Goal: Information Seeking & Learning: Learn about a topic

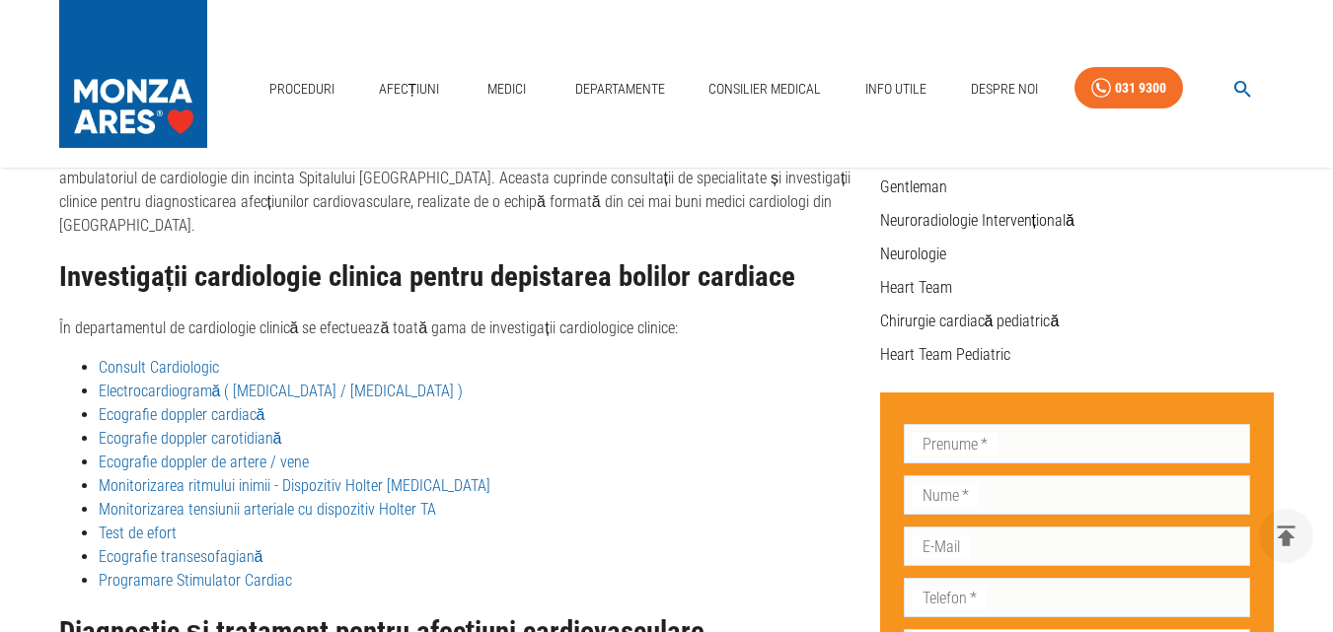
click at [200, 571] on link "Programare Stimulator Cardiac" at bounding box center [195, 580] width 193 height 19
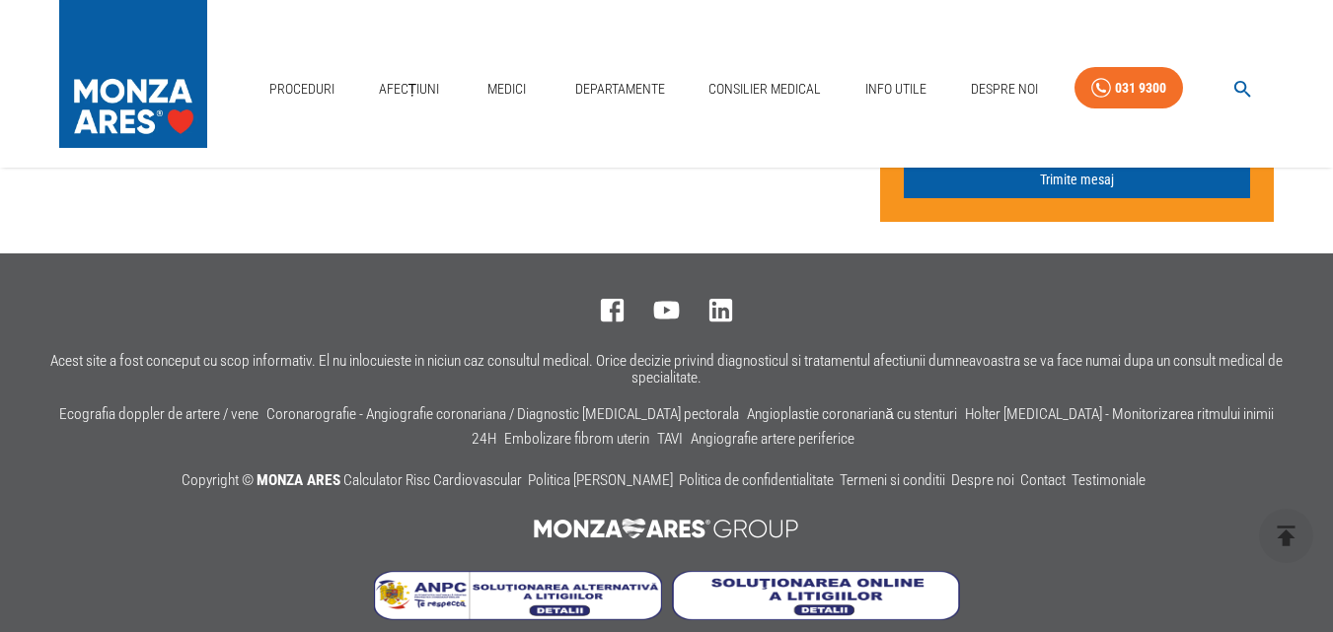
scroll to position [2598, 0]
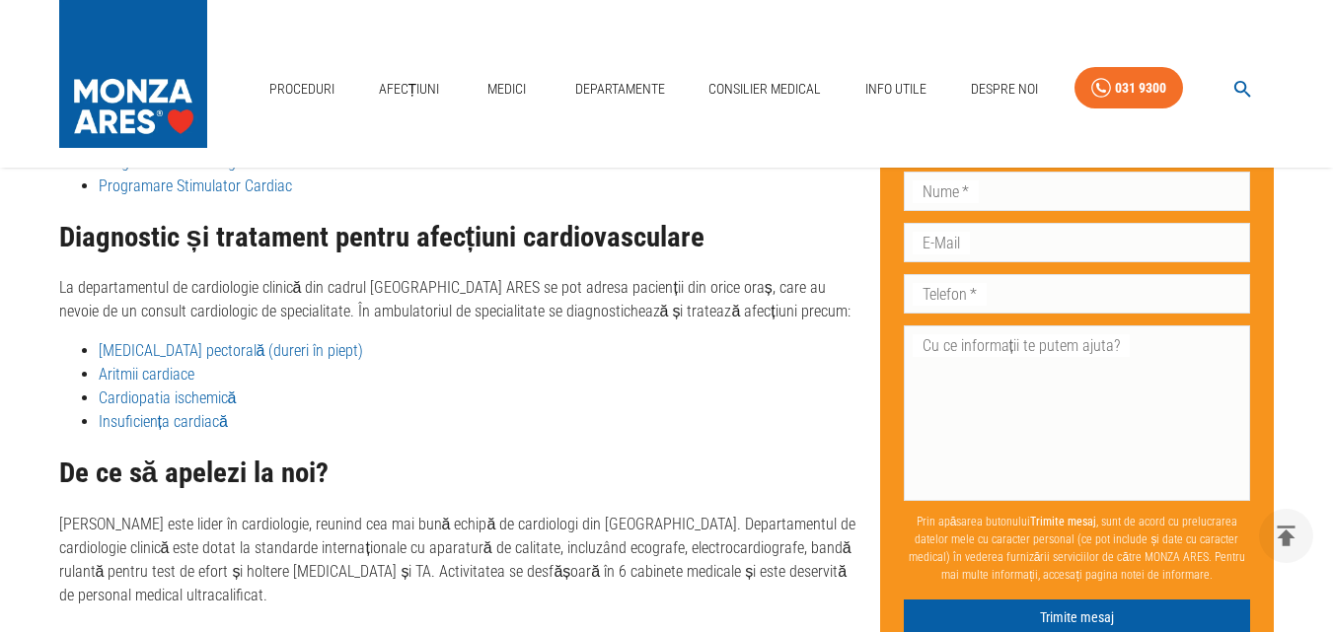
click at [193, 412] on link "Insuficiența cardiacă" at bounding box center [163, 421] width 129 height 19
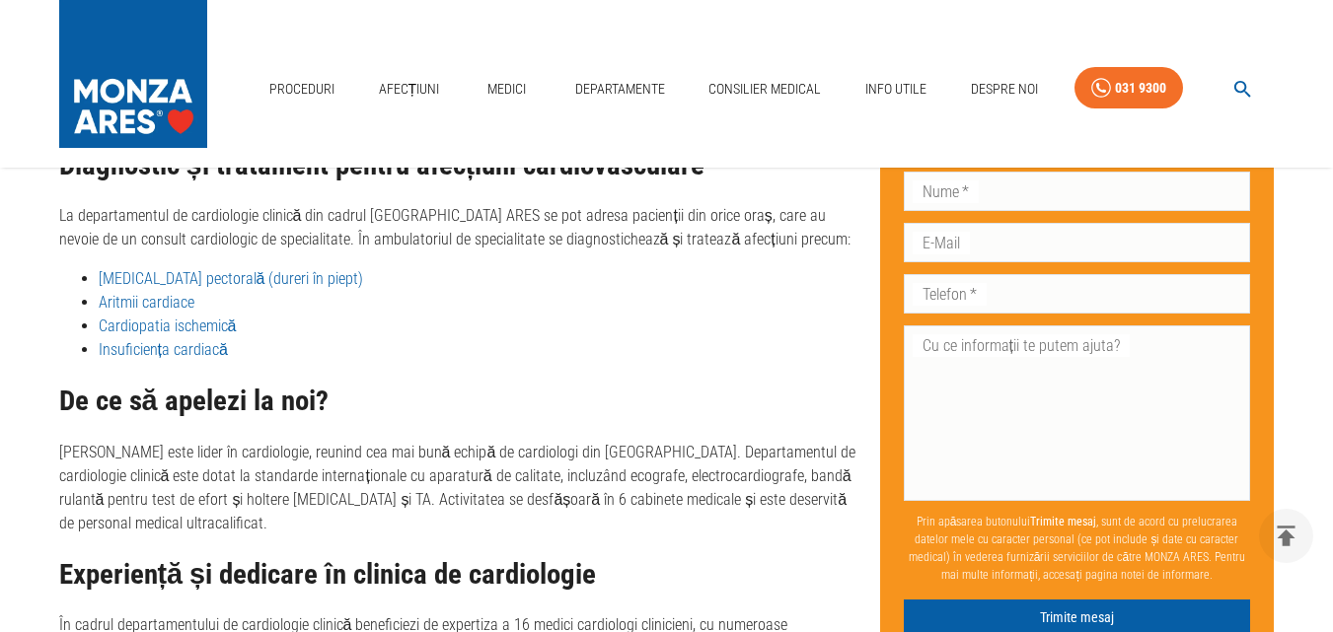
scroll to position [986, 0]
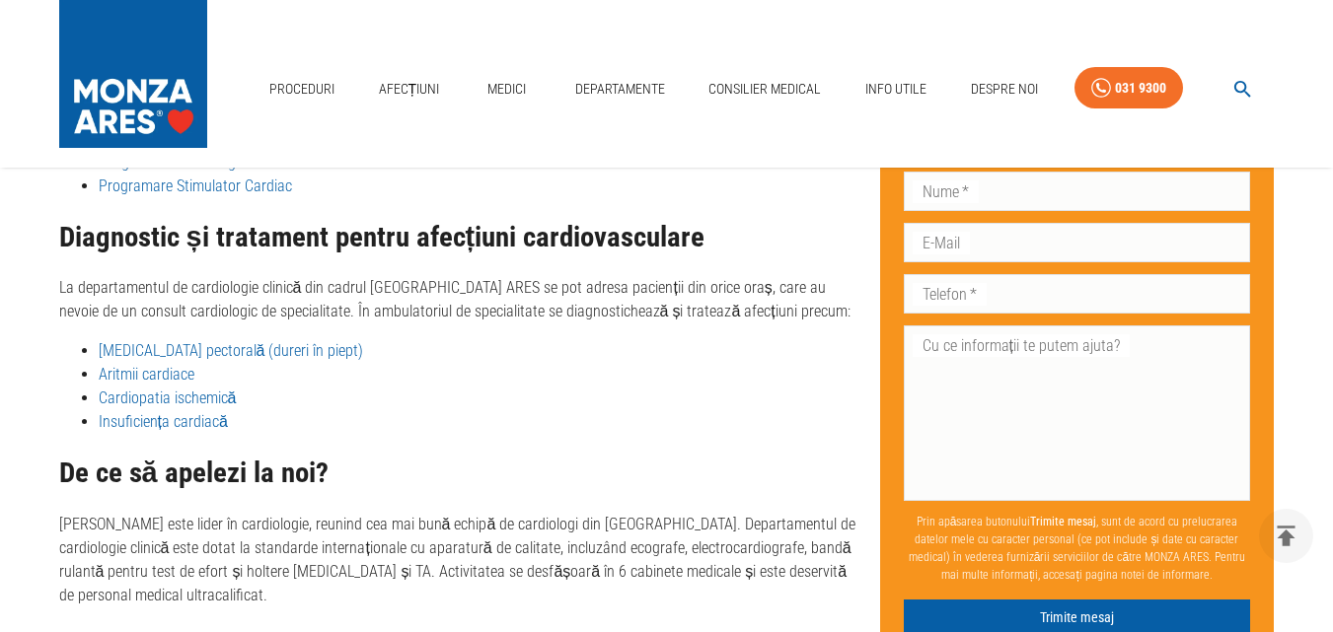
click at [250, 341] on link "Angina pectorală (dureri în piept)" at bounding box center [231, 350] width 265 height 19
click at [170, 412] on link "Insuficiența cardiacă" at bounding box center [163, 421] width 129 height 19
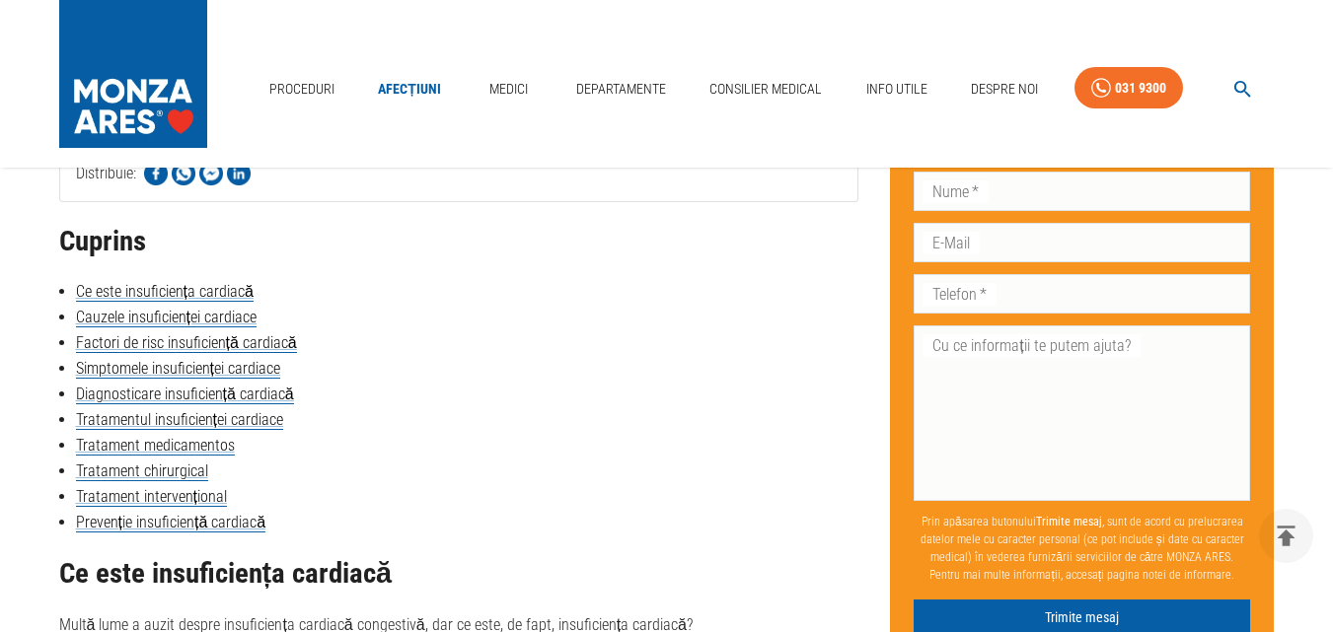
scroll to position [888, 0]
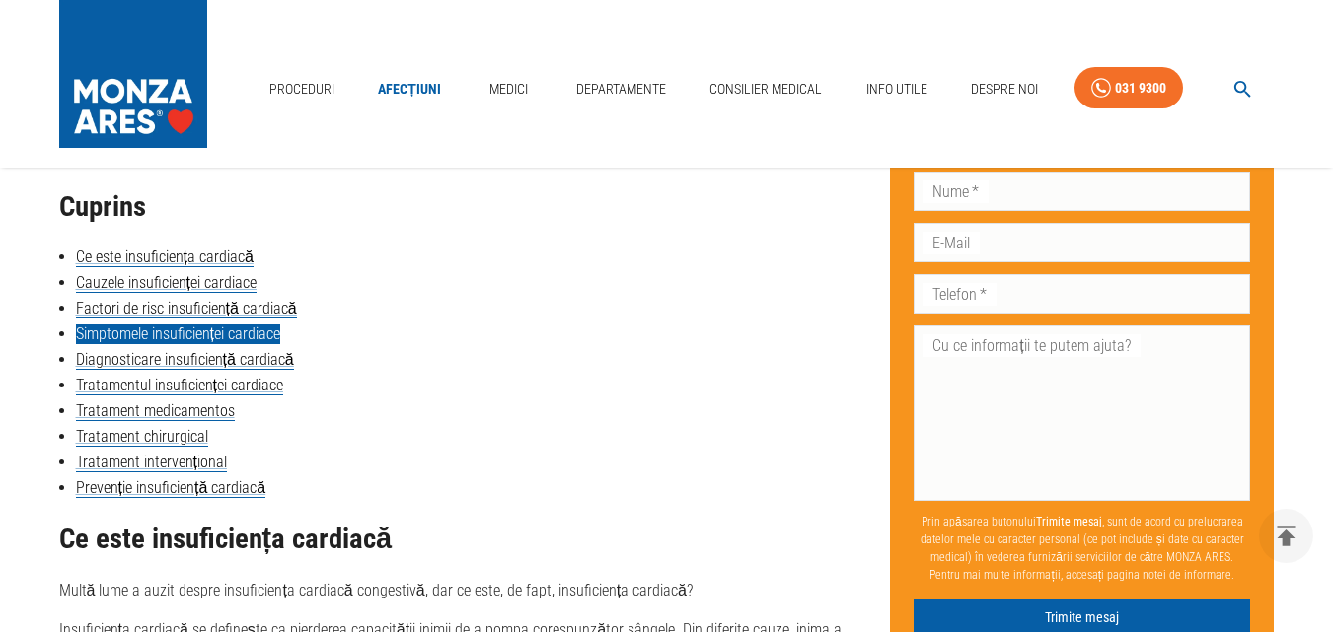
click at [183, 334] on link "Simptomele insuficienței cardiace" at bounding box center [178, 335] width 204 height 20
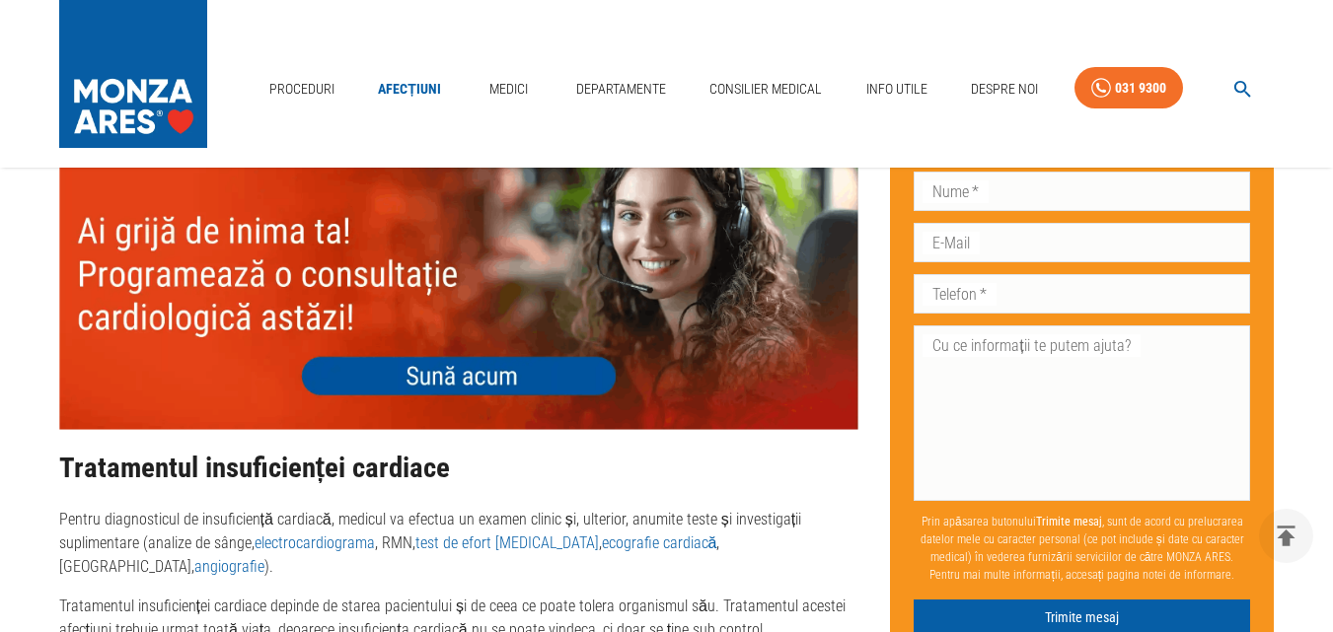
scroll to position [4236, 0]
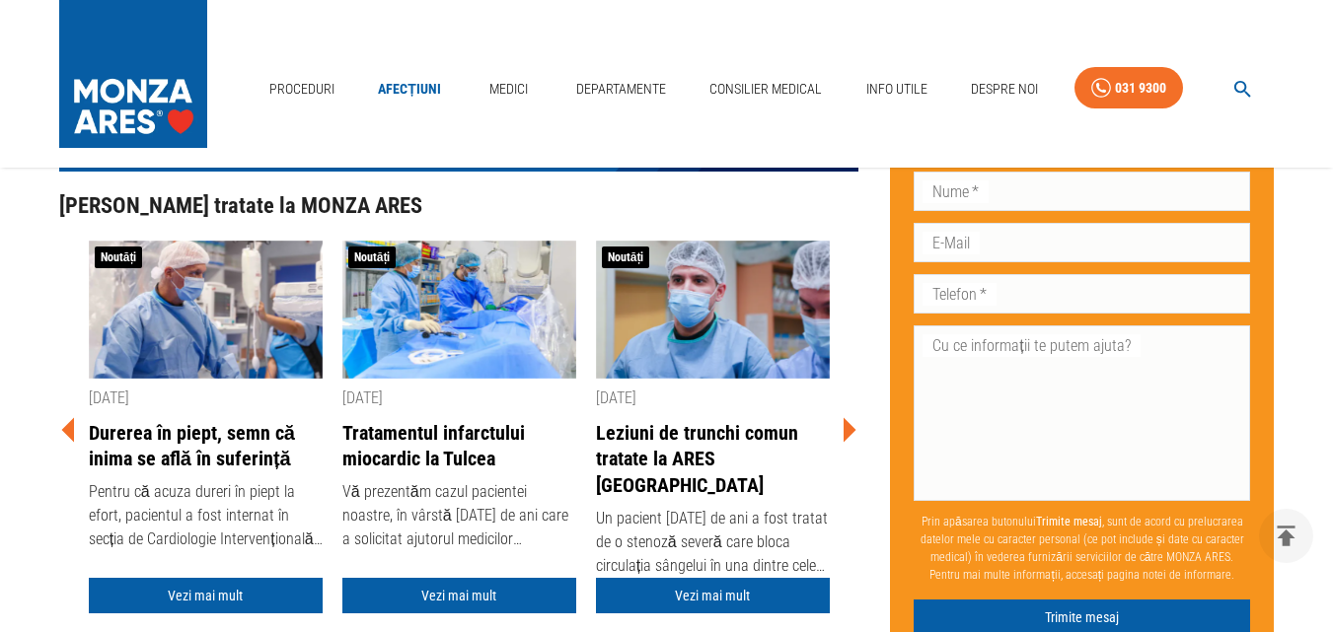
scroll to position [3748, 0]
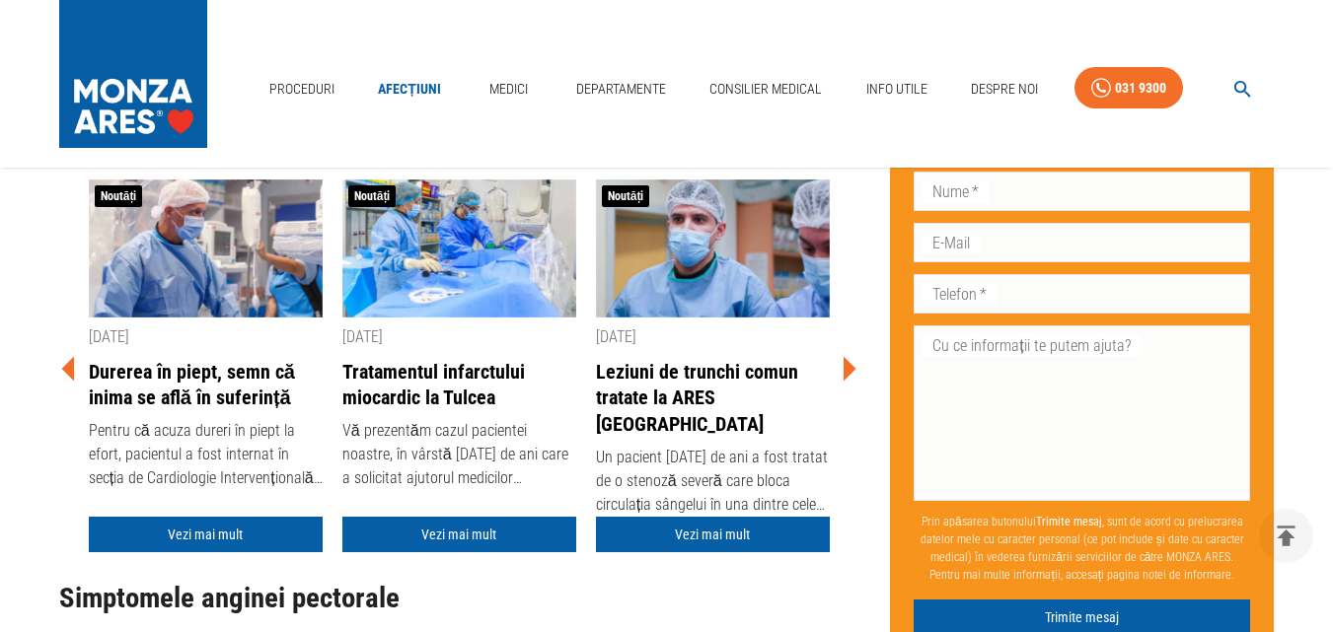
click at [155, 359] on link "Durerea în piept, semn că inima se află în suferință" at bounding box center [206, 385] width 234 height 52
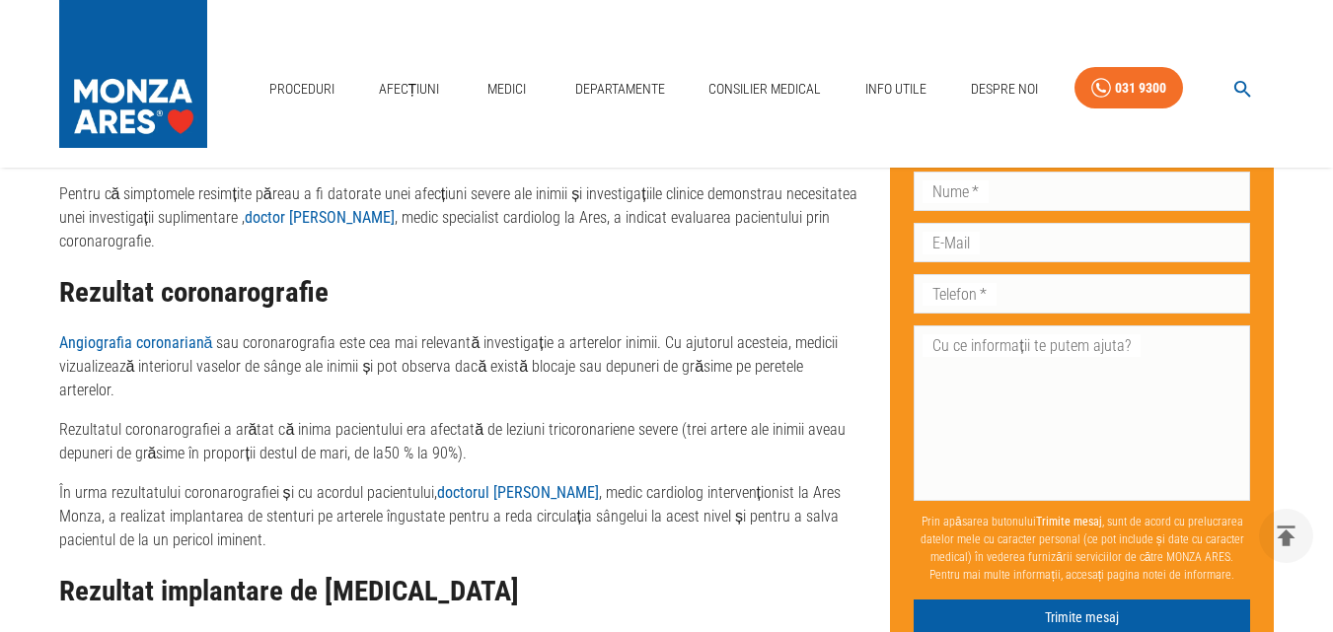
scroll to position [1072, 0]
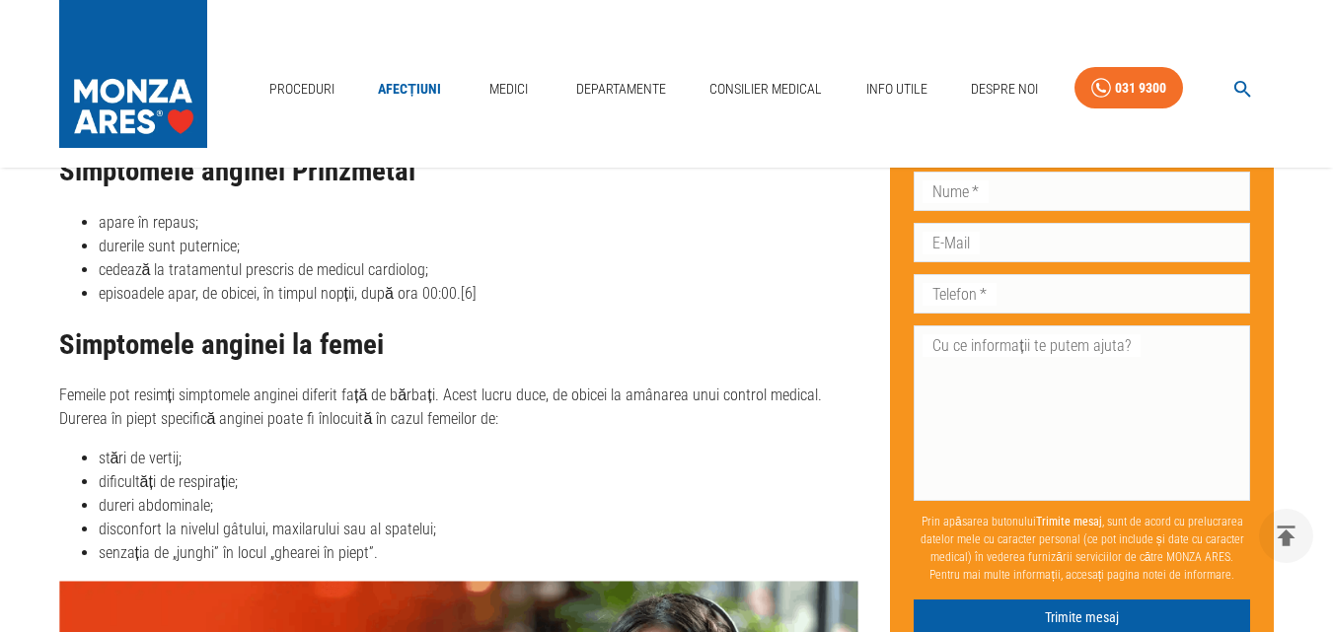
scroll to position [5194, 0]
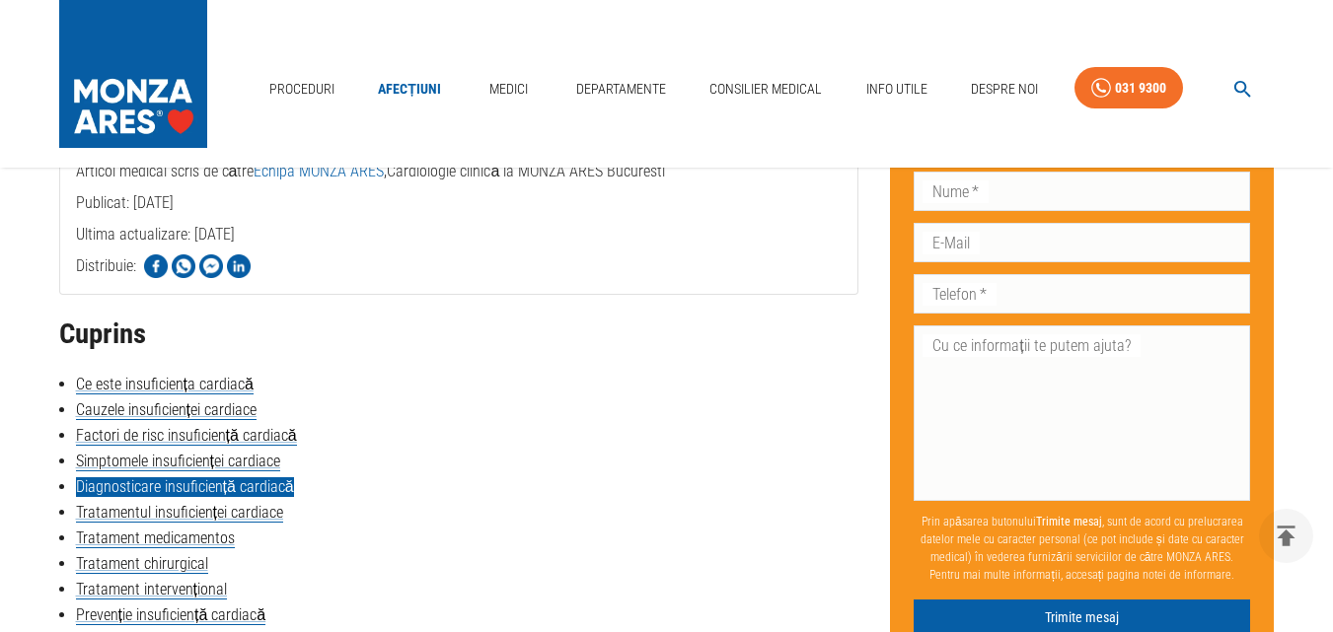
scroll to position [789, 0]
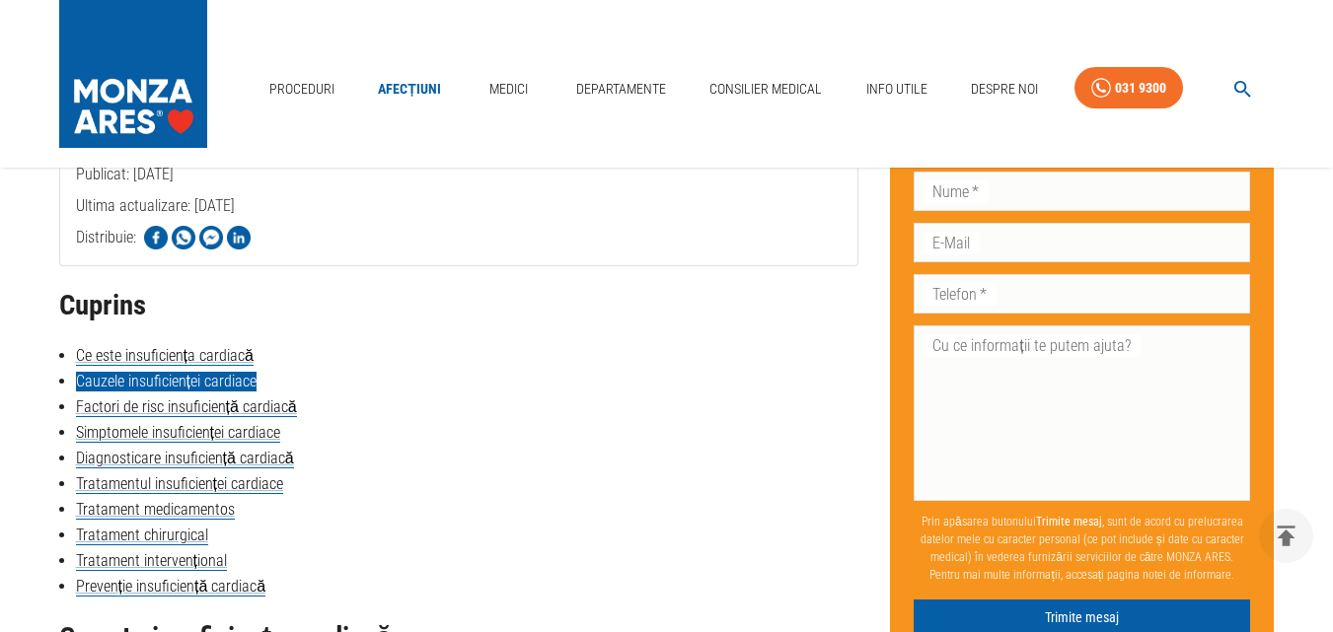
click at [182, 378] on link "Cauzele insuficienței cardiace" at bounding box center [166, 382] width 181 height 20
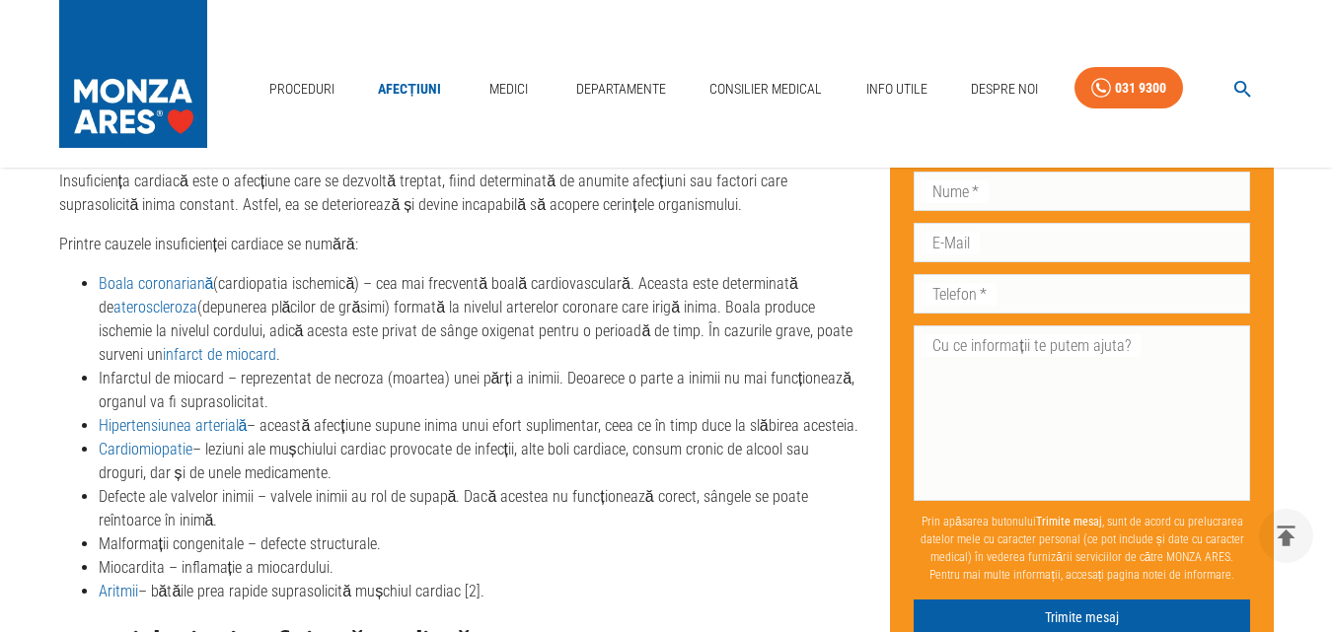
scroll to position [1672, 0]
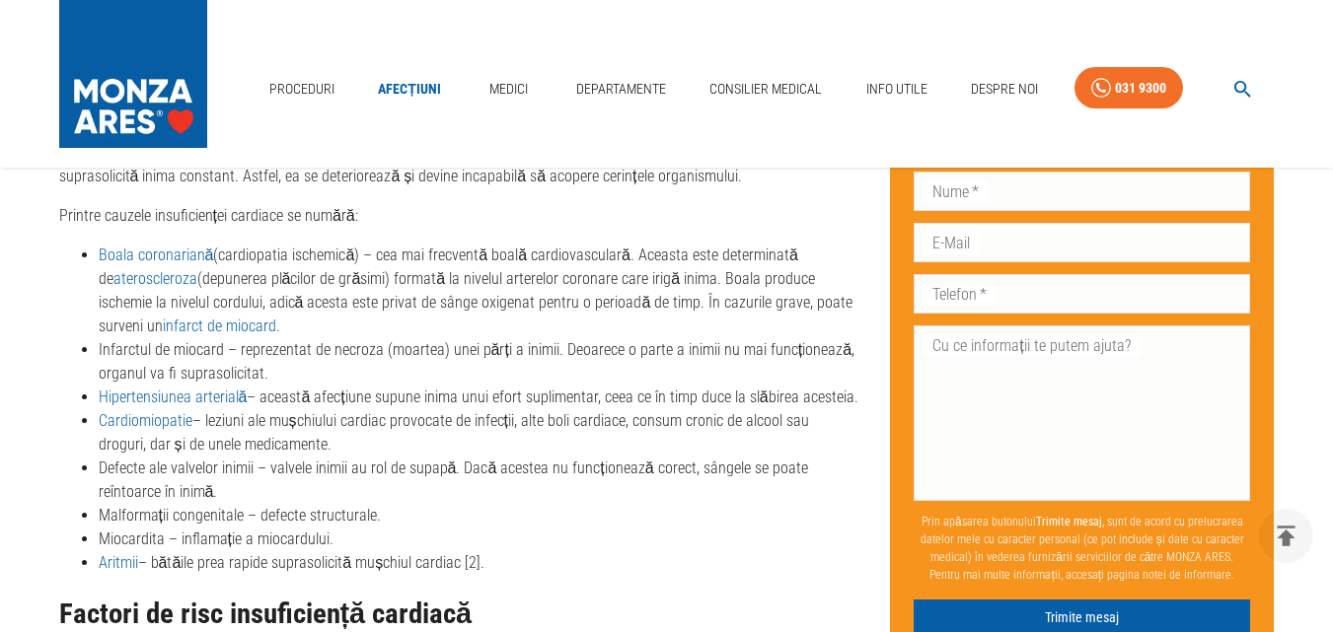
click at [137, 419] on link "Cardiomiopatie" at bounding box center [146, 420] width 94 height 19
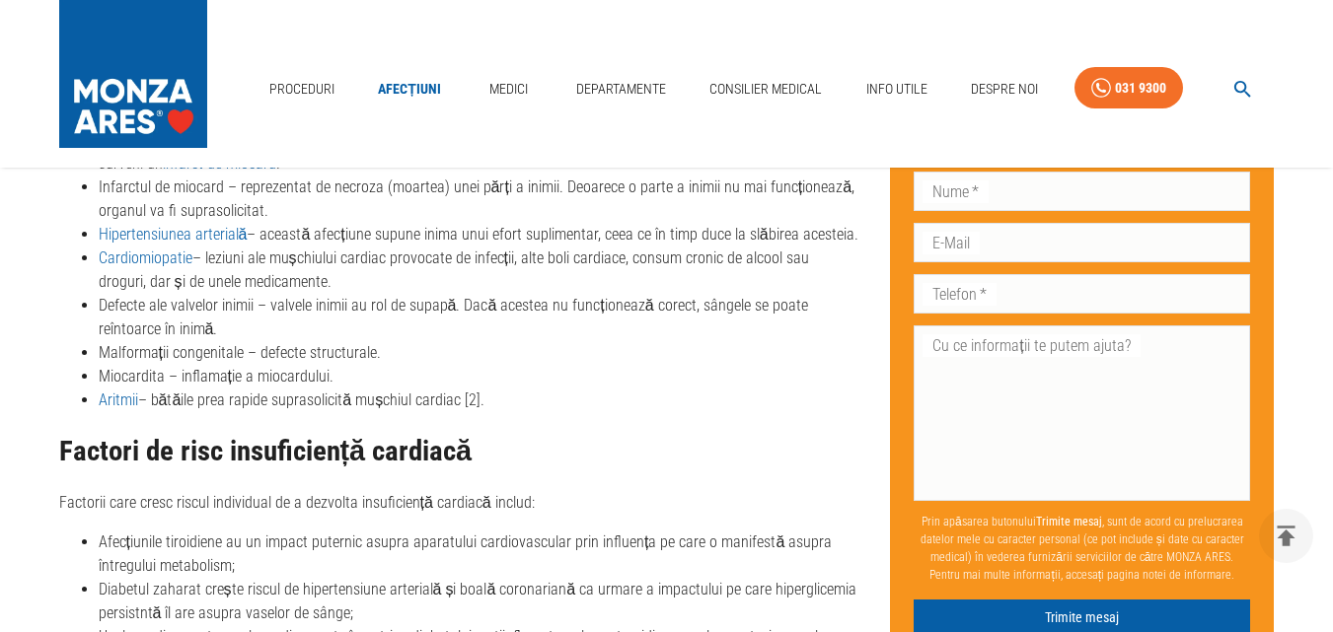
scroll to position [1869, 0]
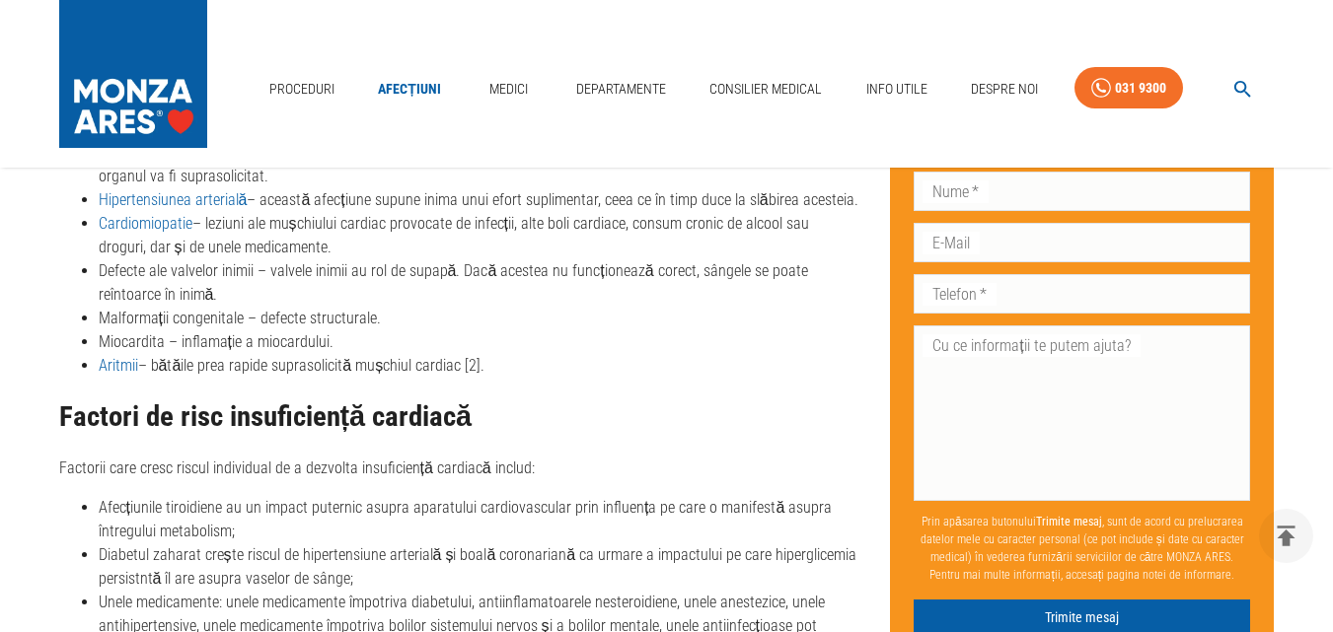
click at [112, 363] on link "Aritmii" at bounding box center [118, 365] width 39 height 19
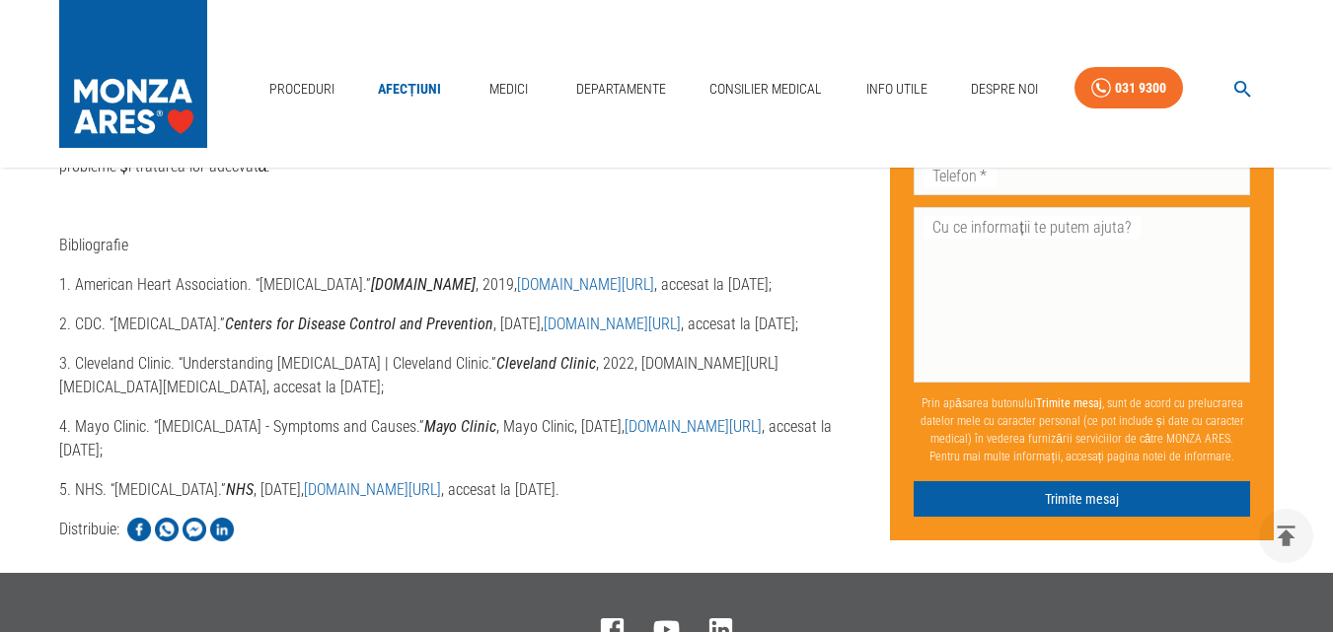
scroll to position [5914, 0]
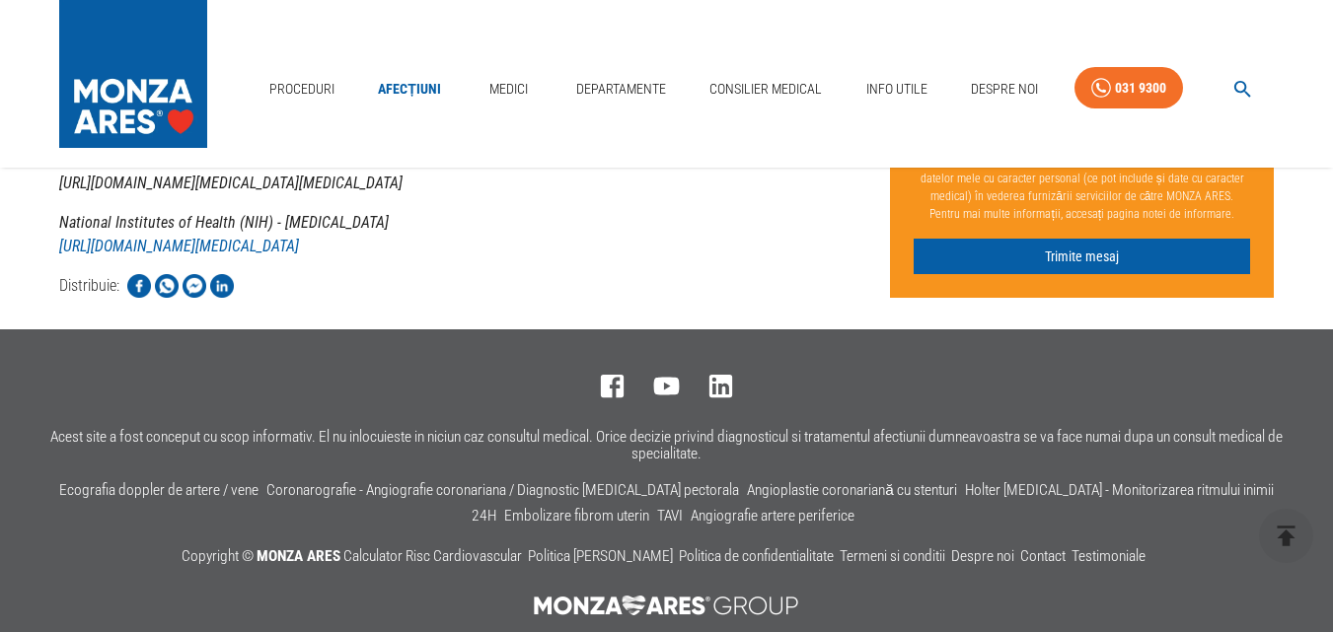
scroll to position [5383, 0]
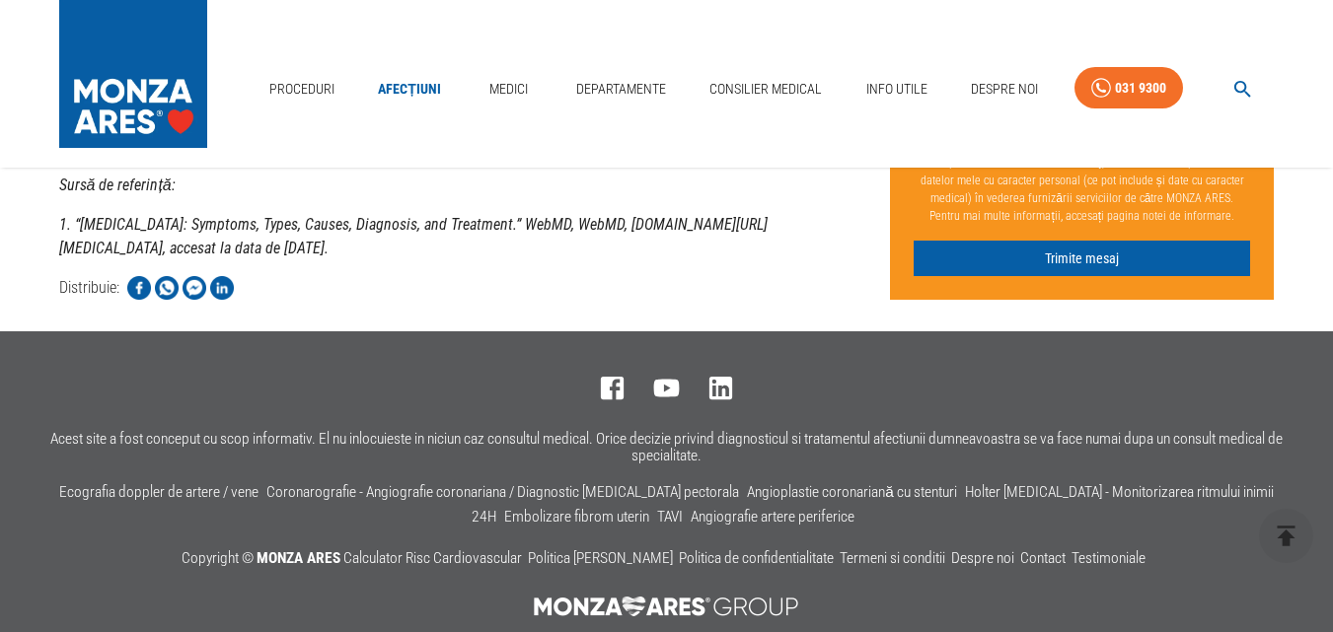
scroll to position [5985, 0]
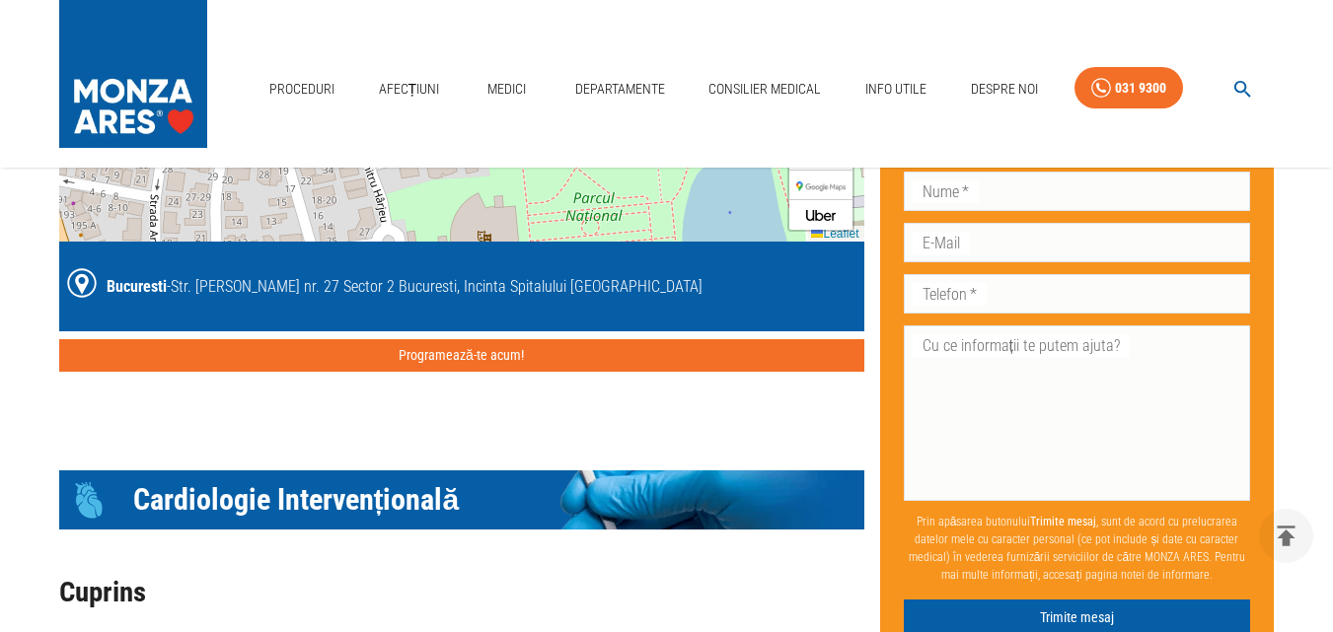
scroll to position [2565, 0]
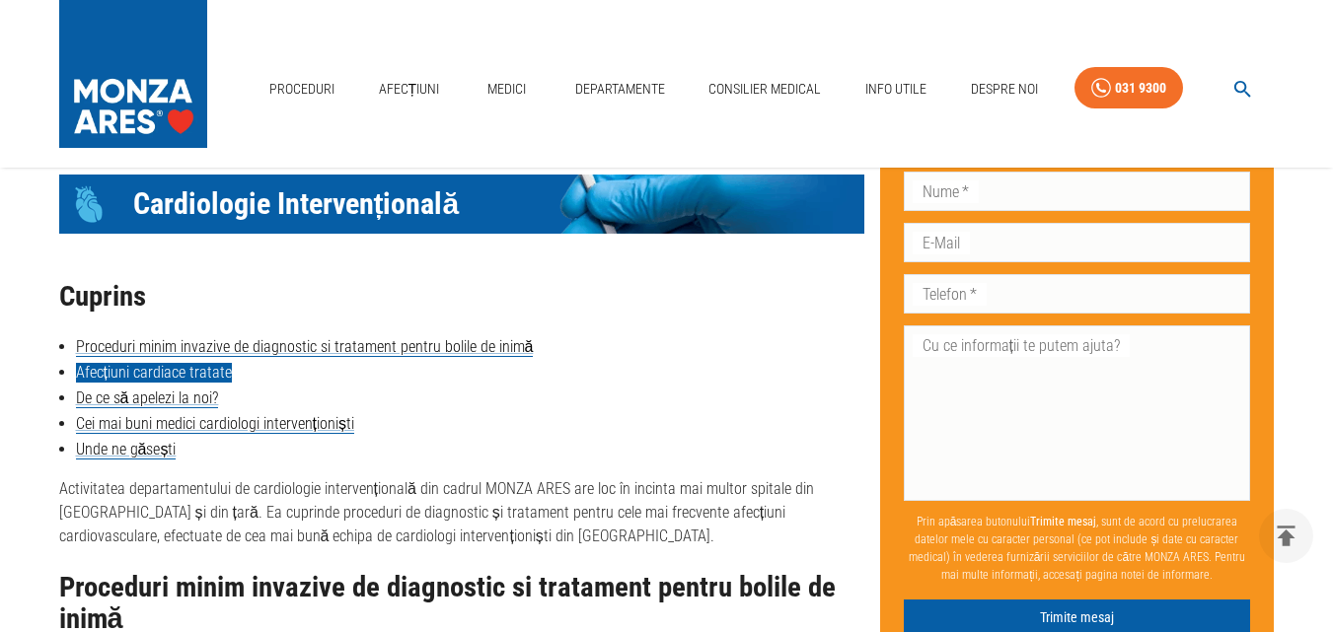
click at [134, 363] on link "Afecțiuni cardiace tratate" at bounding box center [154, 373] width 156 height 20
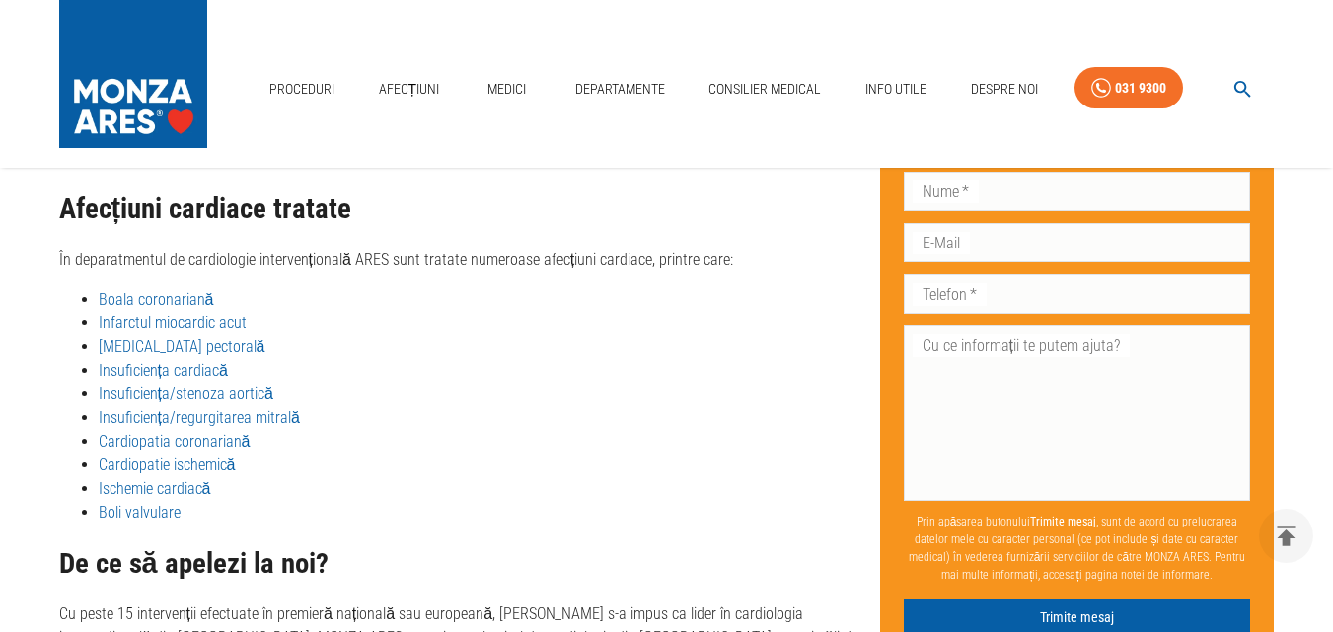
click at [182, 361] on link "Insuficiența cardiacă" at bounding box center [163, 370] width 129 height 19
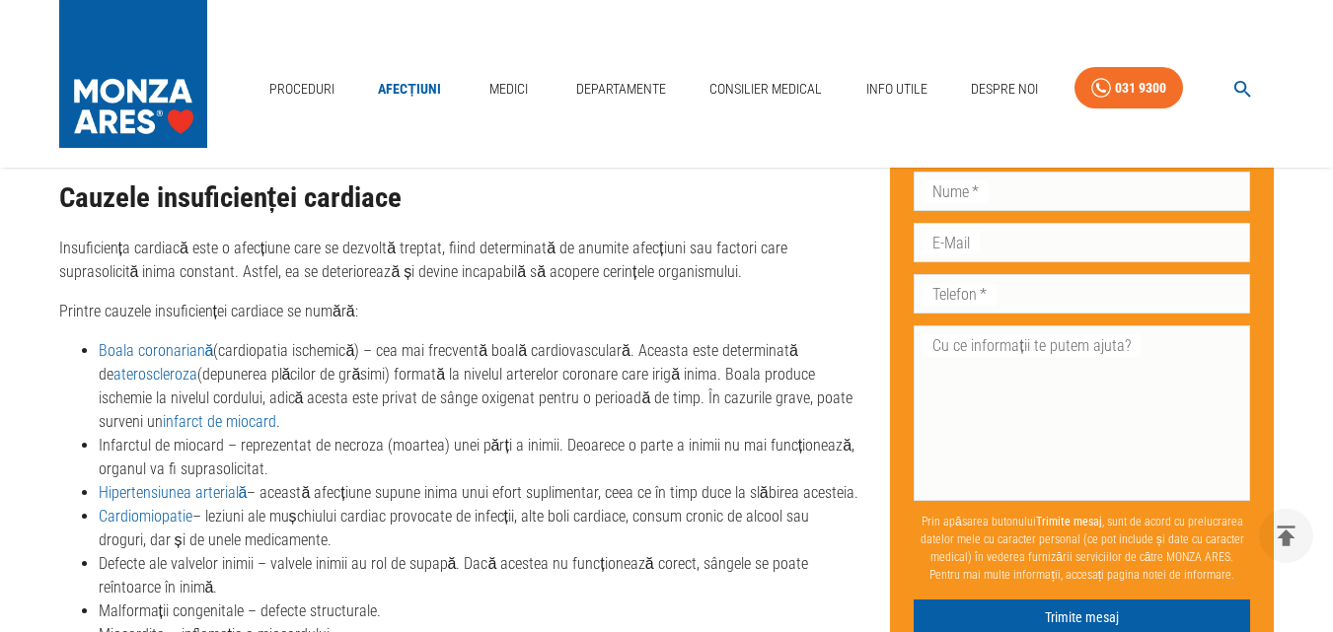
scroll to position [1578, 0]
